Goal: Task Accomplishment & Management: Complete application form

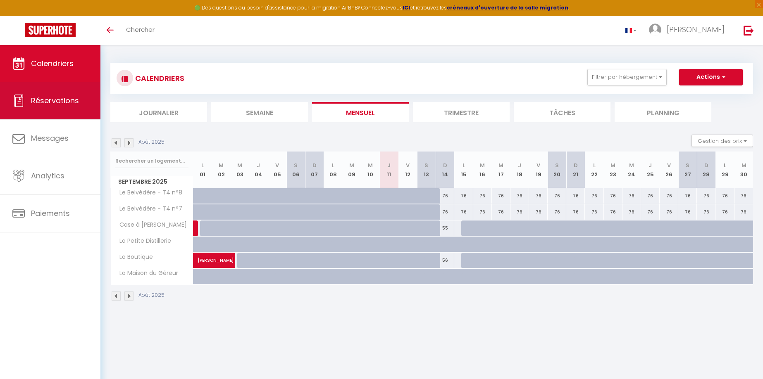
click at [65, 105] on span "Réservations" at bounding box center [55, 100] width 48 height 10
select select "not_cancelled"
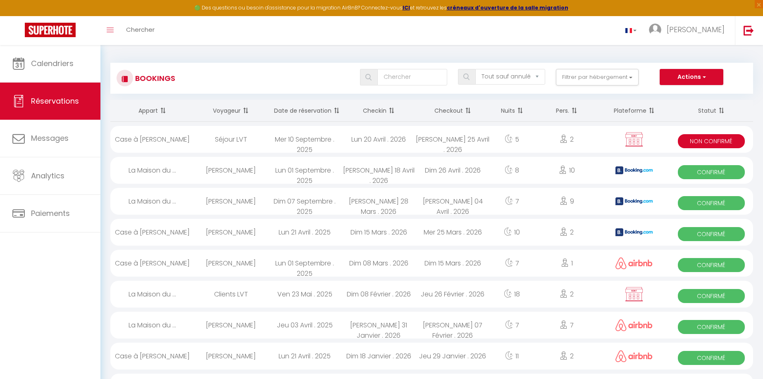
click at [709, 141] on span "Non Confirmé" at bounding box center [711, 141] width 67 height 14
select select "KO"
select select "0"
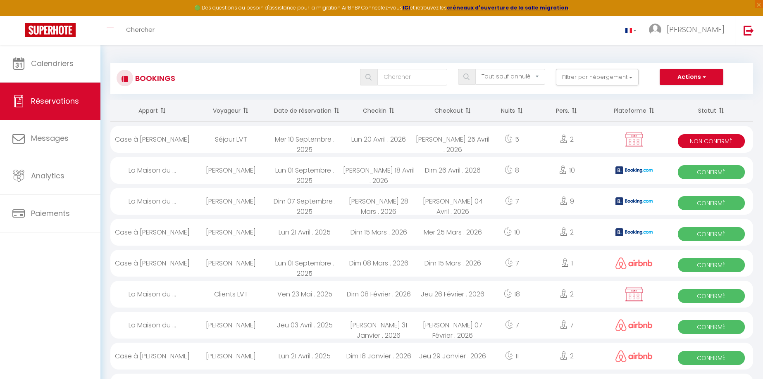
select select "1"
select select
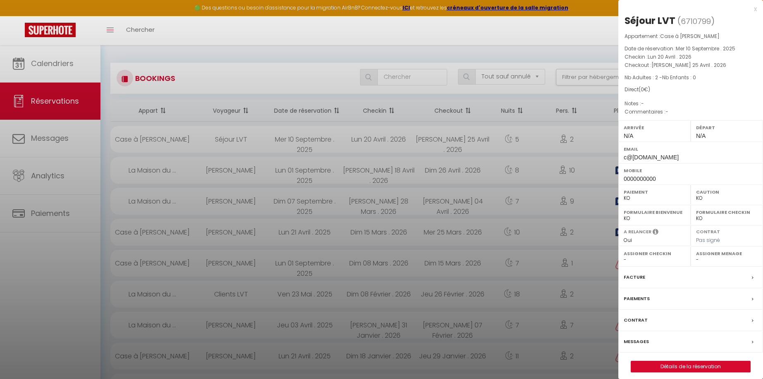
select select "43259"
click at [757, 7] on div "x Séjour LVT ( 6710799 ) Appartement : Case à Lucie Date de réservation : Mer 1…" at bounding box center [690, 192] width 145 height 385
click at [754, 10] on div "x" at bounding box center [687, 9] width 138 height 10
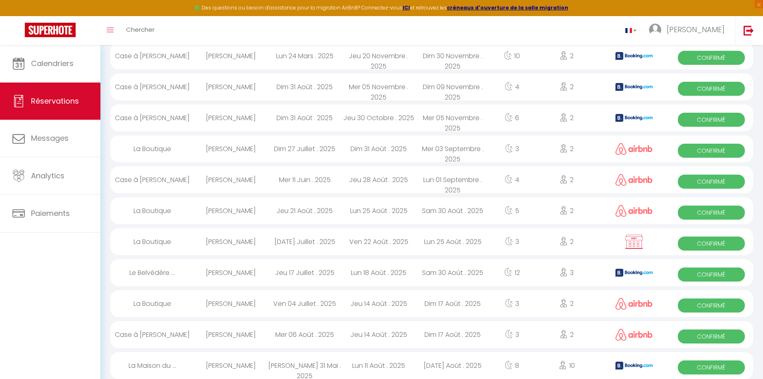
scroll to position [492, 0]
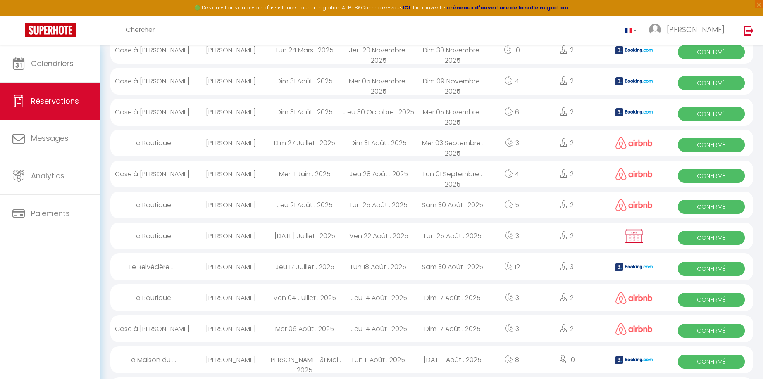
click at [706, 268] on span "Confirmé" at bounding box center [711, 269] width 67 height 14
select select "OK"
select select "43052"
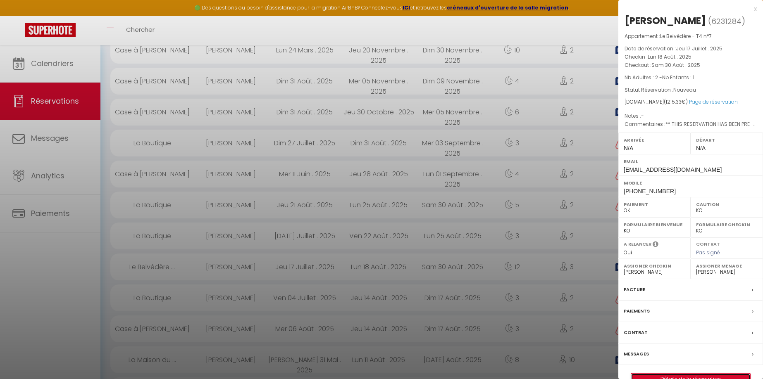
click at [702, 376] on link "Détails de la réservation" at bounding box center [690, 379] width 119 height 11
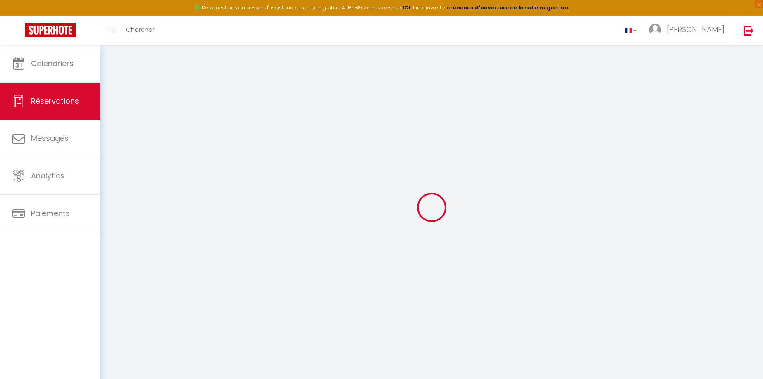
type input "marie"
type input "luciathe"
type input "[EMAIL_ADDRESS][DOMAIN_NAME]"
type input "[PHONE_NUMBER]"
select select "FR"
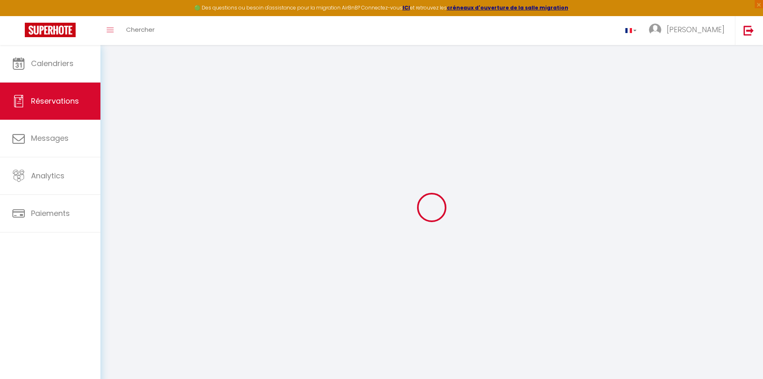
type input "173.59"
type input "12.15"
select select "64353"
select select "1"
select select
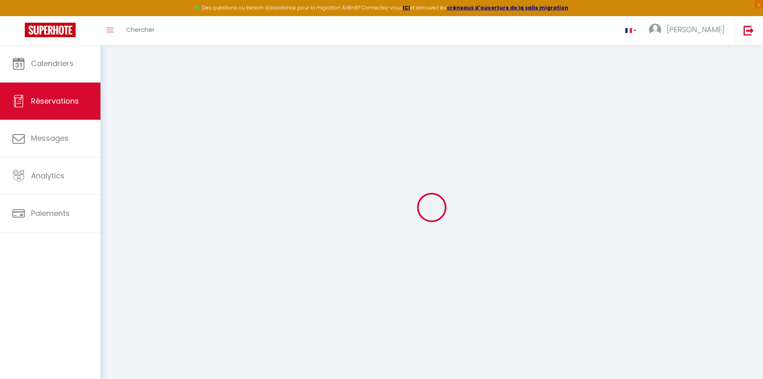
select select
type input "2"
type input "1"
select select "12"
select select
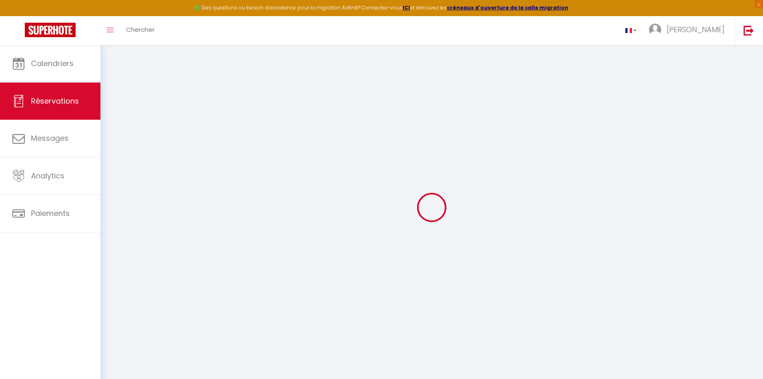
type input "1077.3"
checkbox input "false"
select select "2"
type input "82"
type input "0"
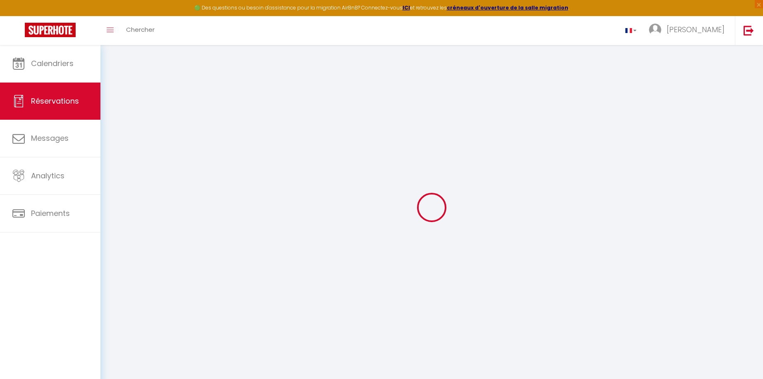
type input "0"
select select
select select "14"
checkbox input "false"
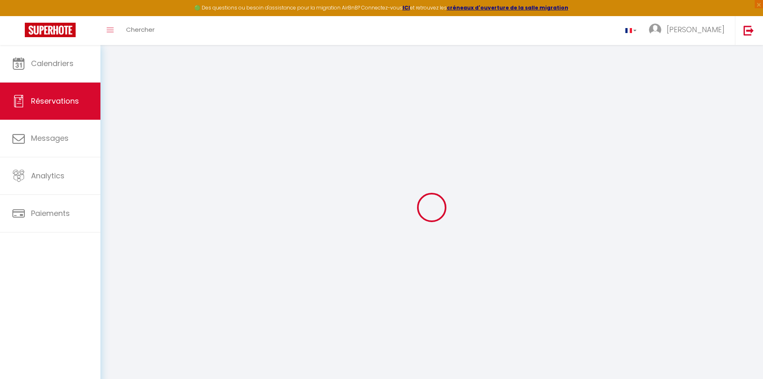
select select
checkbox input "false"
select select
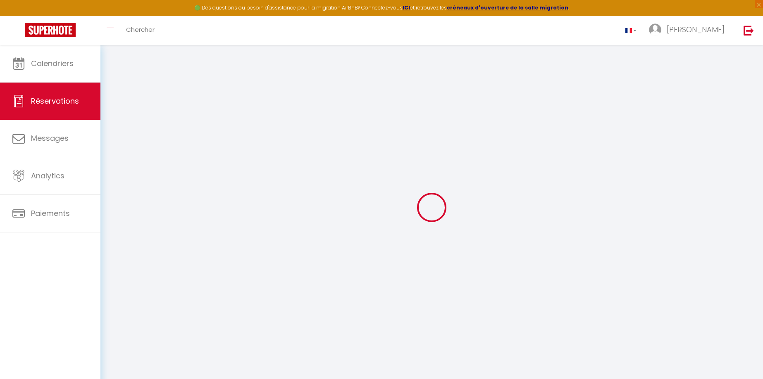
checkbox input "false"
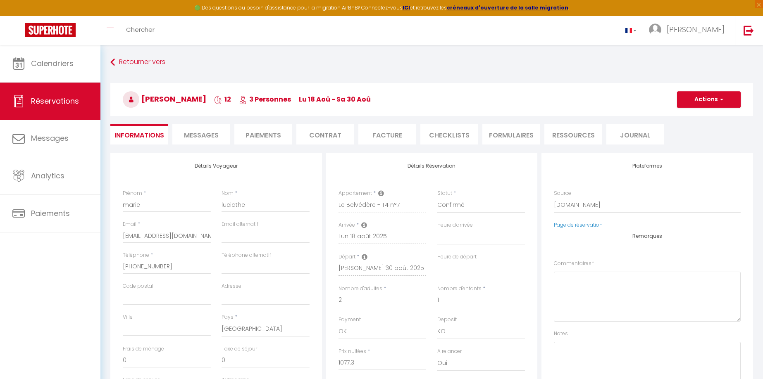
select select
checkbox input "false"
type textarea "** THIS RESERVATION HAS BEEN PRE-PAID ** BOOKING NOTE : Payment charge is EUR 1…"
type input "80"
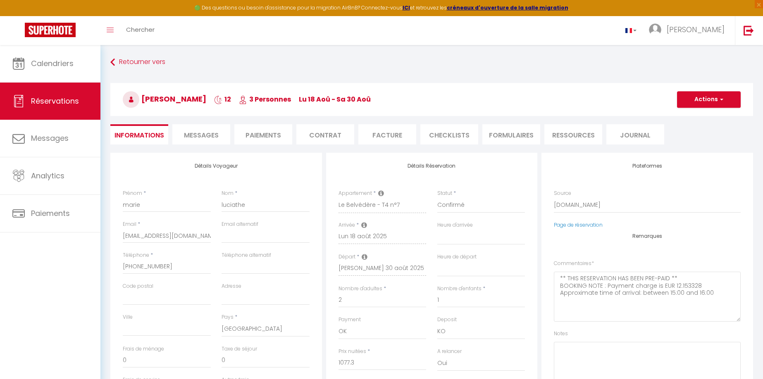
type input "58.03"
select select
checkbox input "false"
select select
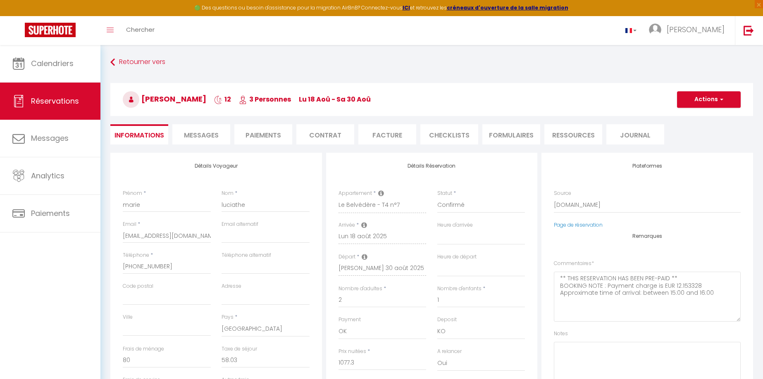
select select
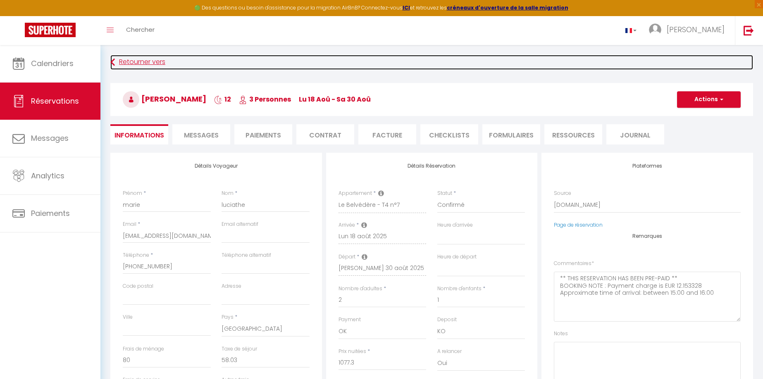
click at [134, 57] on link "Retourner vers" at bounding box center [431, 62] width 642 height 15
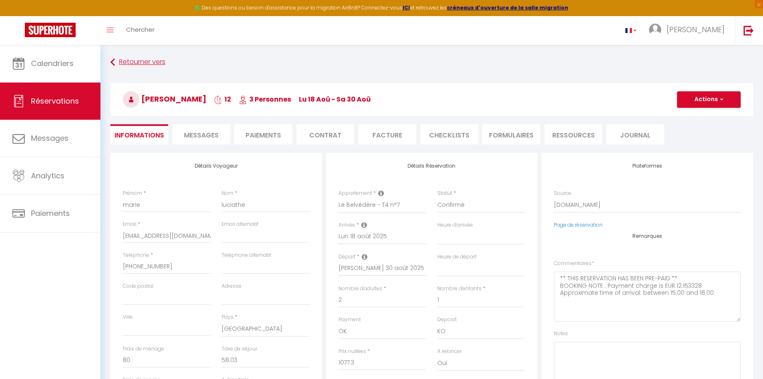
select select "not_cancelled"
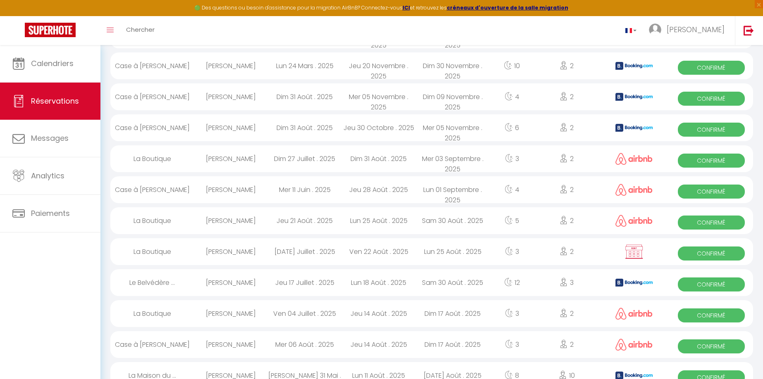
scroll to position [478, 0]
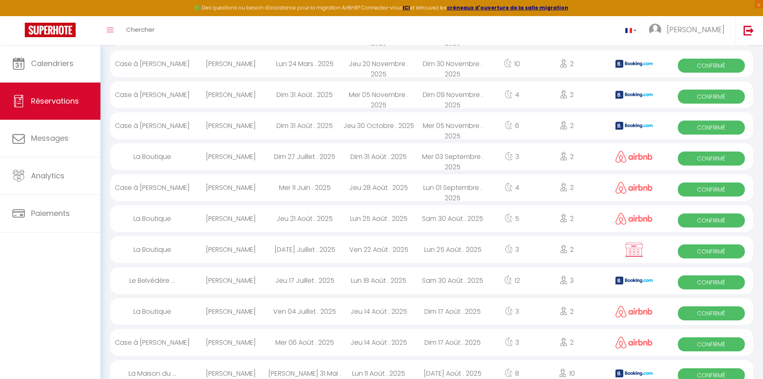
click at [720, 283] on span "Confirmé" at bounding box center [711, 283] width 67 height 14
select select "OK"
select select "KO"
select select "0"
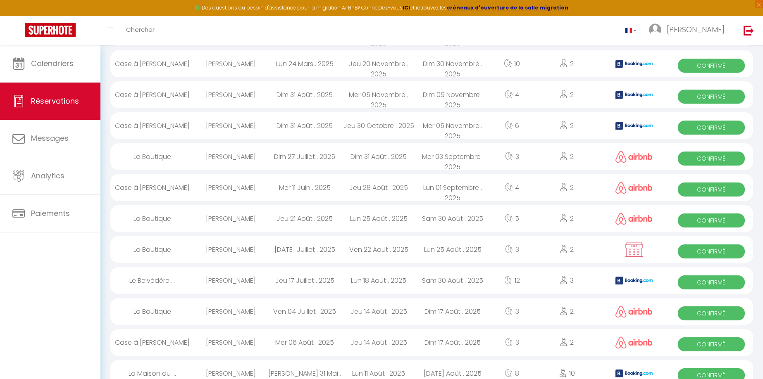
select select "1"
select select
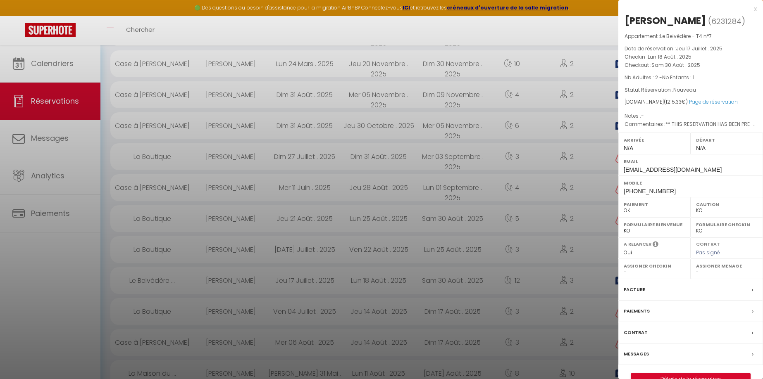
select select "43052"
click at [683, 377] on link "Détails de la réservation" at bounding box center [690, 379] width 119 height 11
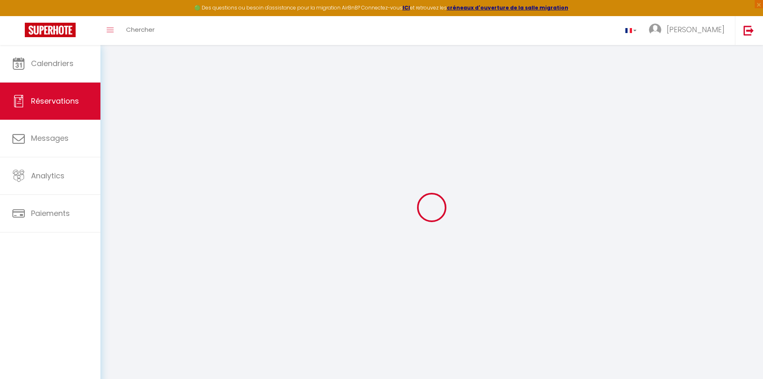
select select
checkbox input "false"
select select
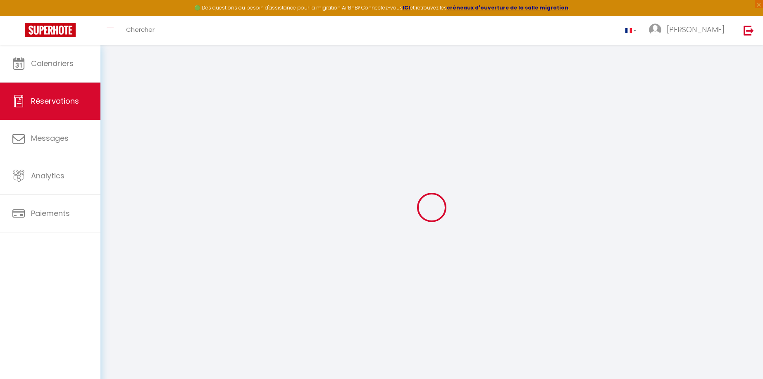
checkbox input "false"
select select
checkbox input "false"
type textarea "** THIS RESERVATION HAS BEEN PRE-PAID ** BOOKING NOTE : Payment charge is EUR 1…"
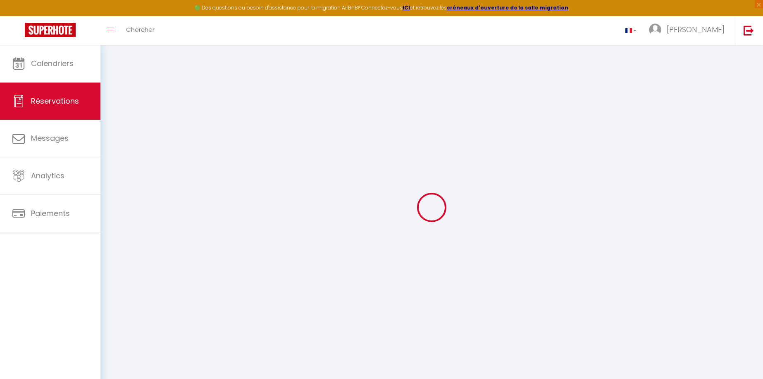
type input "80"
type input "58.03"
select select
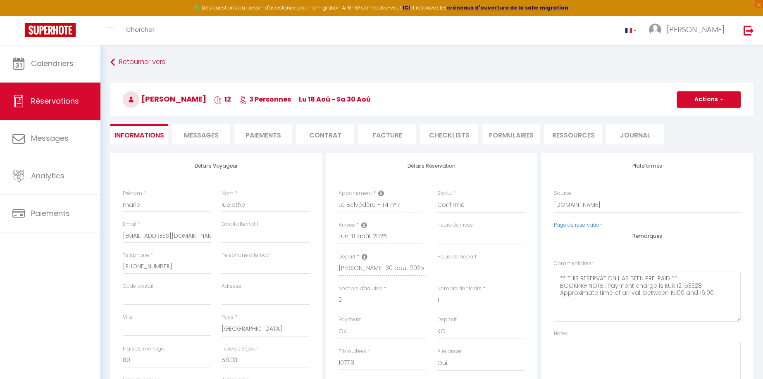
checkbox input "false"
select select
click at [400, 132] on li "Facture" at bounding box center [387, 134] width 58 height 20
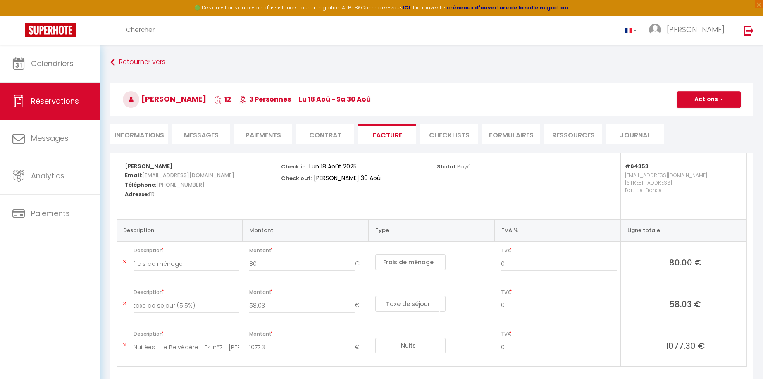
scroll to position [1, 0]
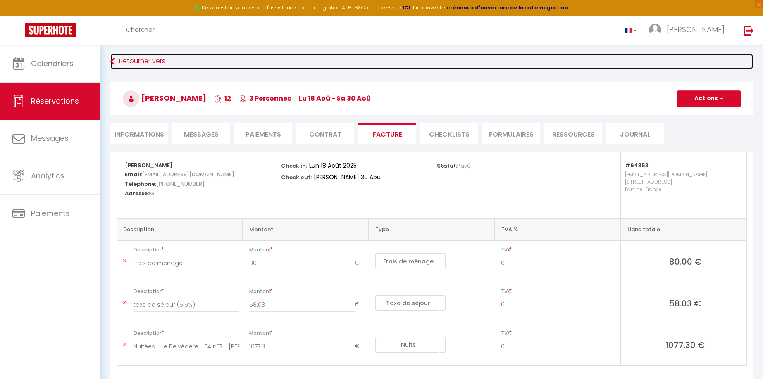
click at [140, 60] on link "Retourner vers" at bounding box center [431, 61] width 642 height 15
select select
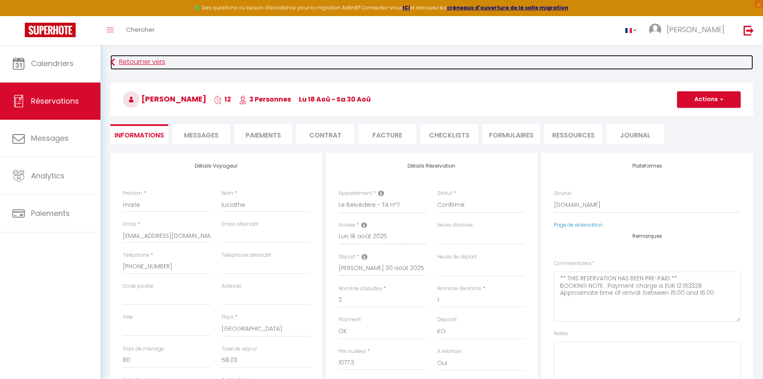
click at [140, 60] on link "Retourner vers" at bounding box center [431, 62] width 642 height 15
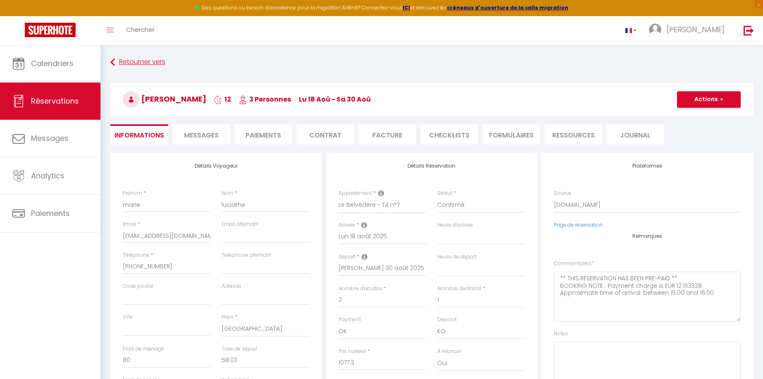
select select "not_cancelled"
